Goal: Task Accomplishment & Management: Use online tool/utility

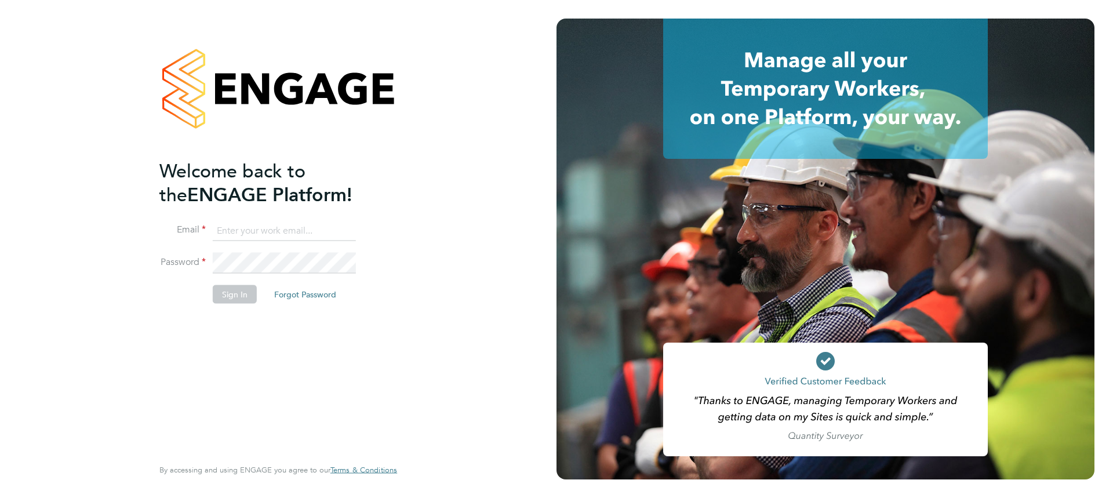
type input "Adam.Doohan@uk.g4s.com"
click at [240, 294] on button "Sign In" at bounding box center [235, 294] width 44 height 19
click at [240, 294] on div "Sorry, we are having problems connecting to our services." at bounding box center [278, 249] width 557 height 498
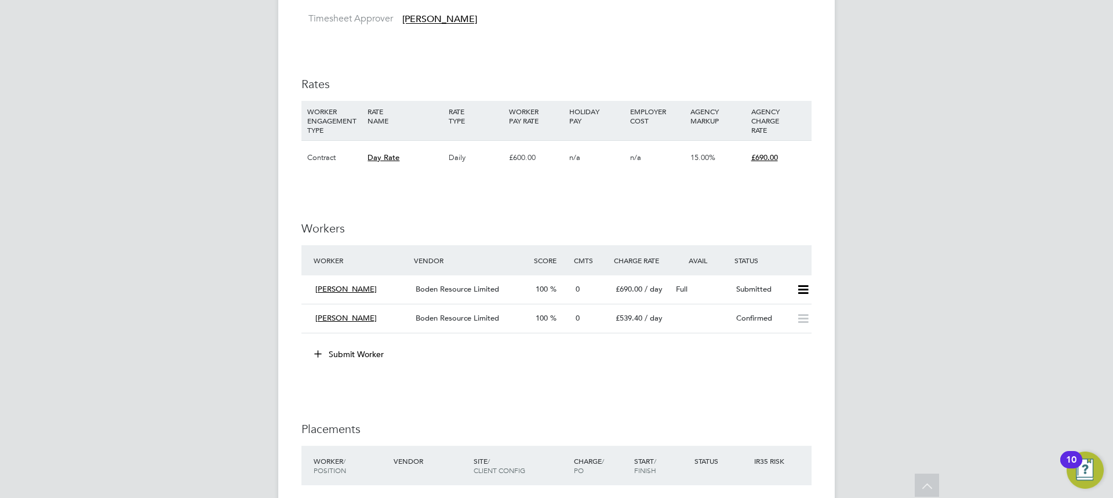
scroll to position [696, 0]
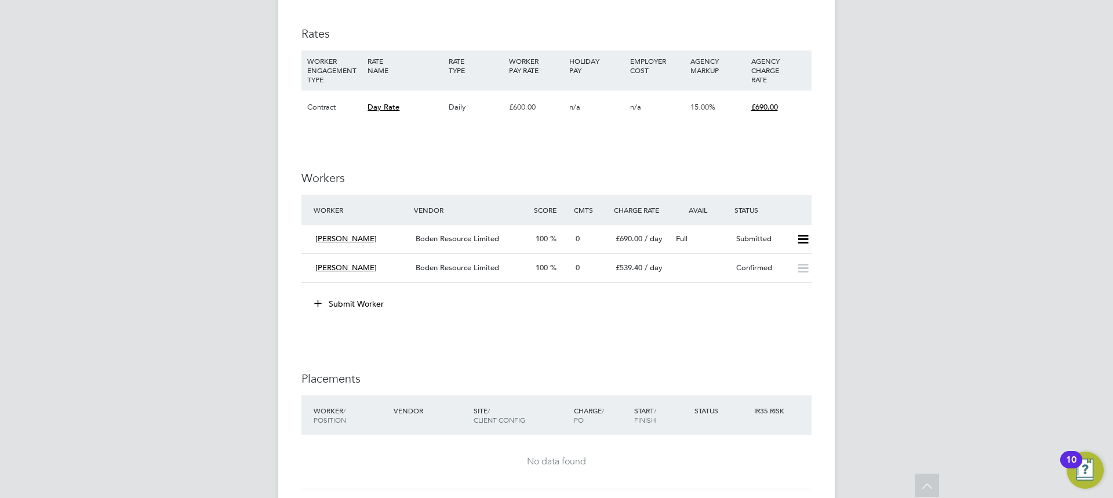
drag, startPoint x: 335, startPoint y: 267, endPoint x: 506, endPoint y: 327, distance: 180.9
click at [803, 237] on icon at bounding box center [803, 239] width 14 height 9
click at [779, 259] on li "Offer" at bounding box center [788, 264] width 41 height 16
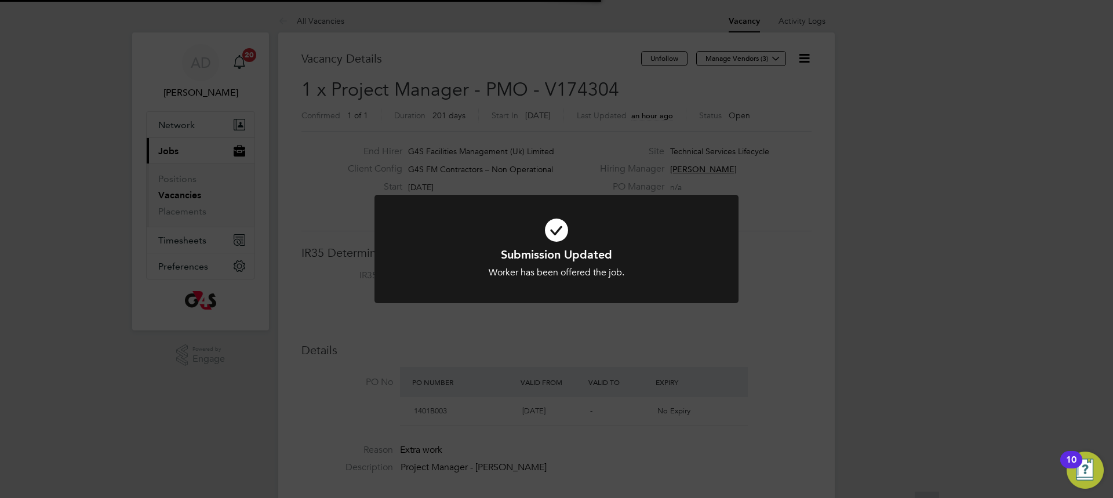
scroll to position [34, 81]
click at [444, 42] on div "Submission Updated Worker has been offered the job. Cancel Okay" at bounding box center [556, 249] width 1113 height 498
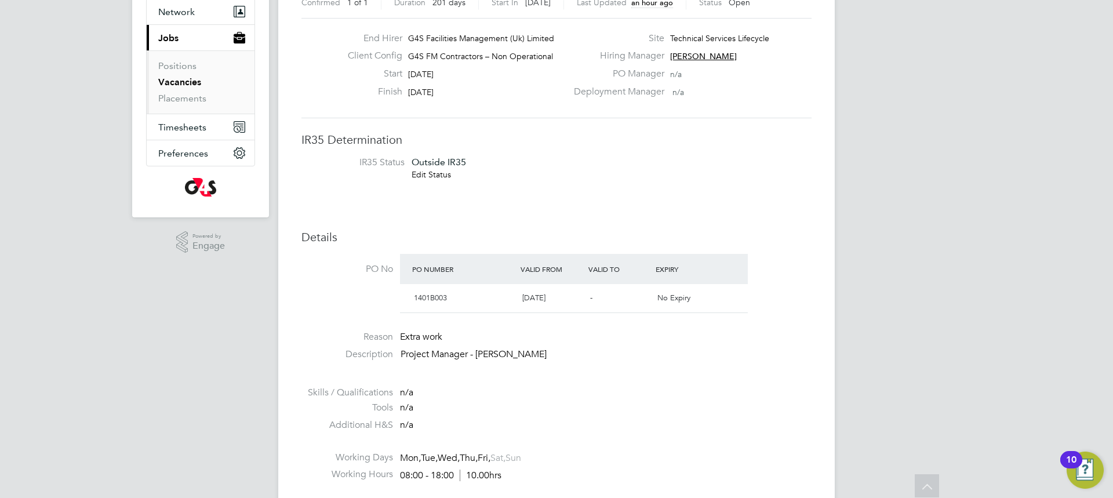
scroll to position [0, 0]
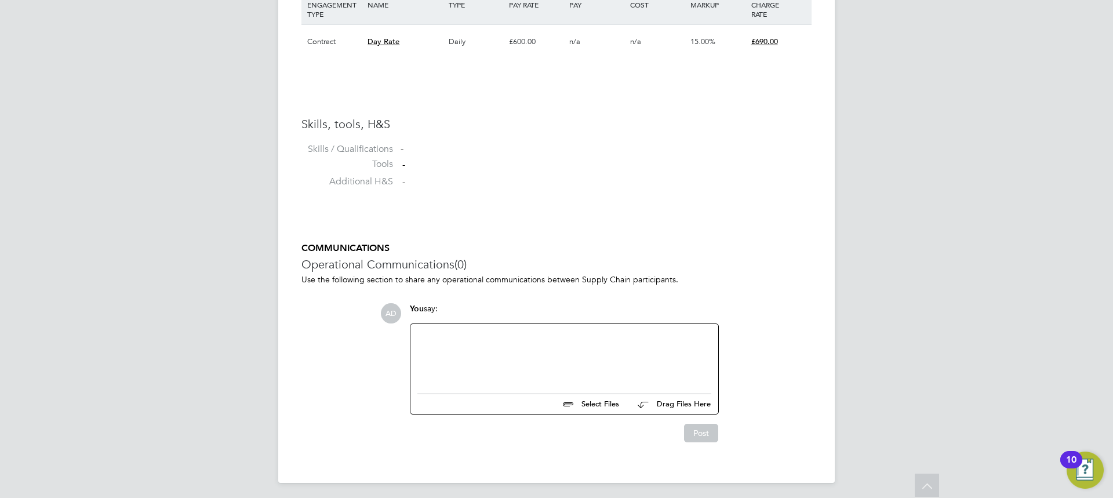
scroll to position [828, 0]
click at [431, 331] on div at bounding box center [565, 353] width 294 height 50
click at [707, 430] on button "Post" at bounding box center [701, 429] width 34 height 19
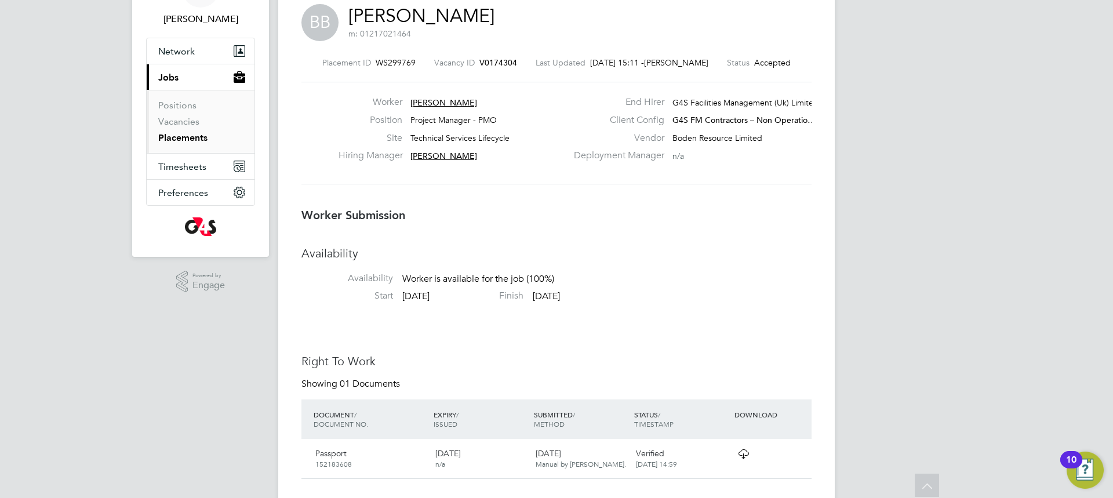
scroll to position [0, 0]
